Goal: Understand process/instructions: Learn about a topic

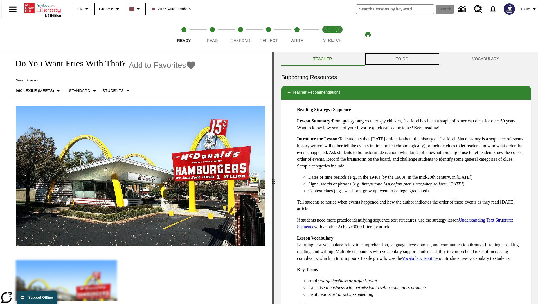
click at [402, 59] on button "TO-DO" at bounding box center [402, 58] width 76 height 13
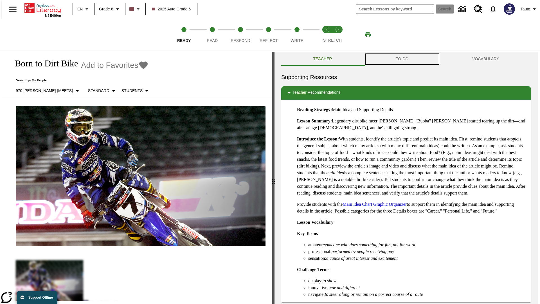
click at [402, 59] on button "TO-DO" at bounding box center [402, 58] width 76 height 13
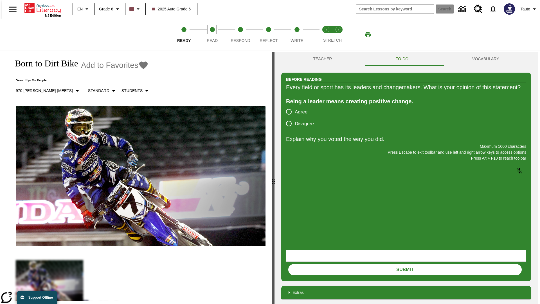
click at [212, 35] on span "Read" at bounding box center [212, 38] width 11 height 10
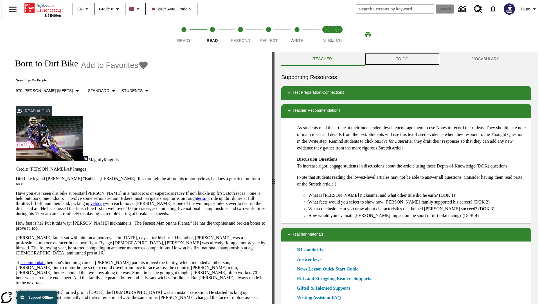
scroll to position [0, 0]
click at [402, 59] on button "TO-DO" at bounding box center [402, 58] width 76 height 13
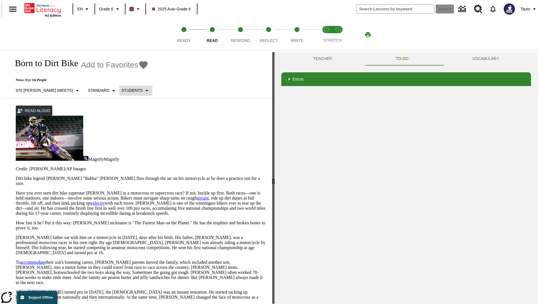
click at [121, 90] on p "Students" at bounding box center [131, 90] width 21 height 6
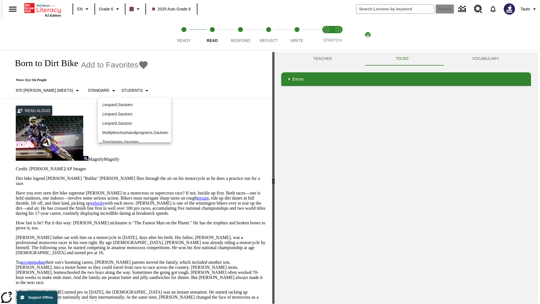
click at [134, 105] on p "Leopard , Sautoen" at bounding box center [134, 105] width 64 height 6
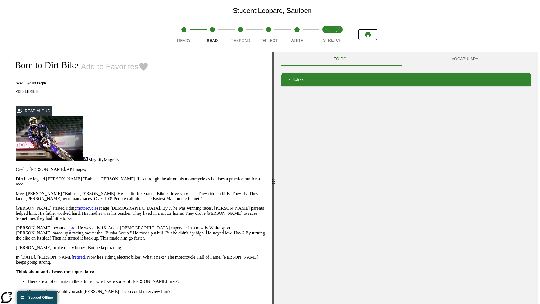
click at [368, 35] on icon "Print" at bounding box center [368, 34] width 6 height 5
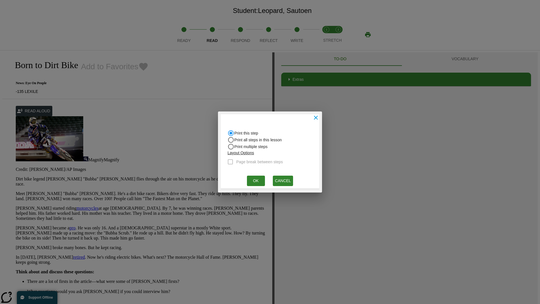
click at [231, 140] on input "Print all steps in this lesson" at bounding box center [230, 139] width 7 height 7
radio input "true"
radio input "false"
checkbox input "true"
click at [256, 180] on button "Ok" at bounding box center [256, 180] width 18 height 10
